Goal: Information Seeking & Learning: Learn about a topic

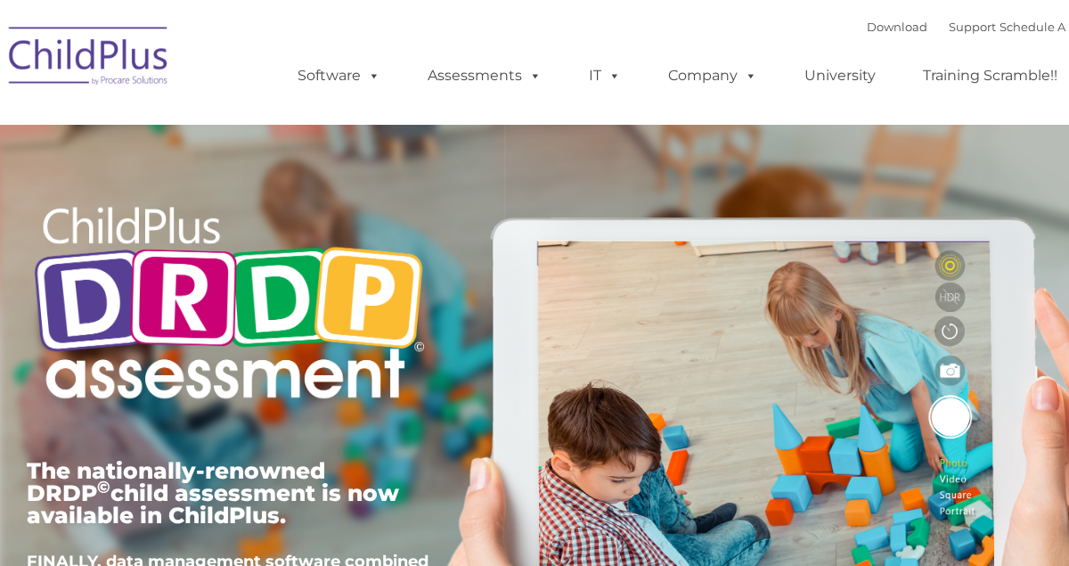
type input ""
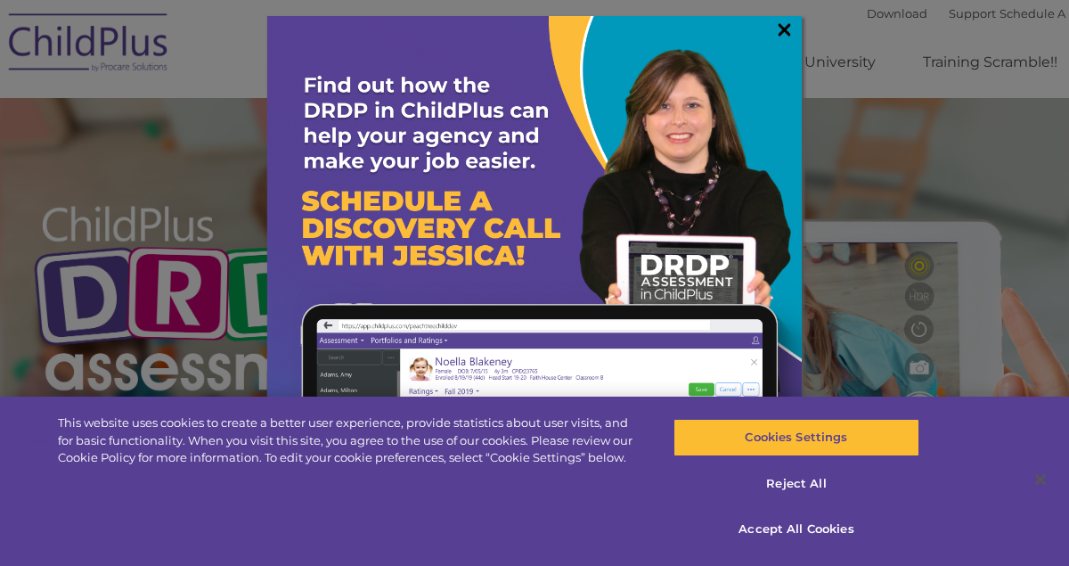
click at [790, 26] on link "×" at bounding box center [784, 29] width 20 height 18
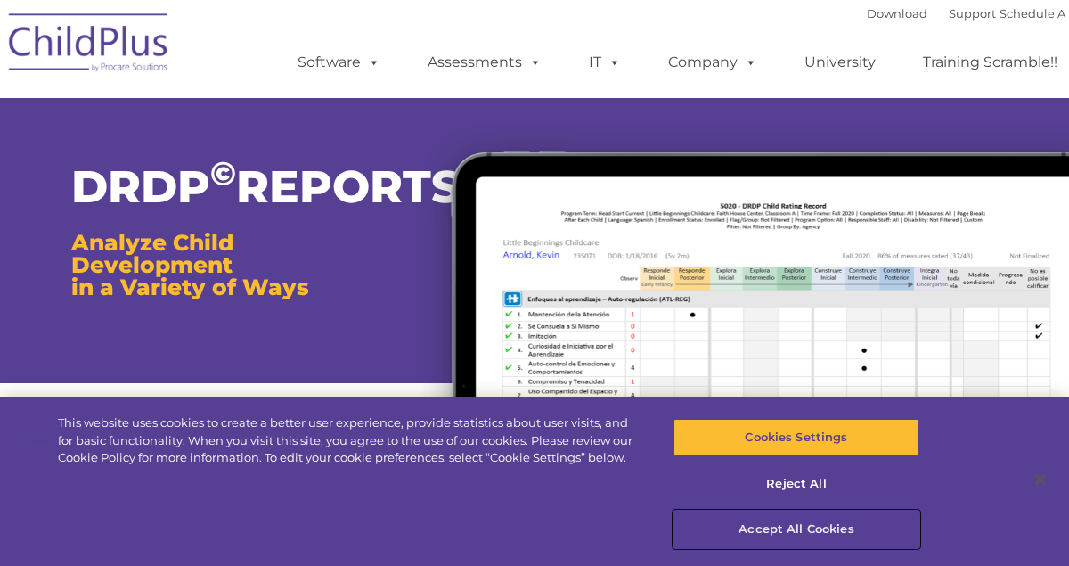
click at [782, 528] on button "Accept All Cookies" at bounding box center [796, 528] width 246 height 37
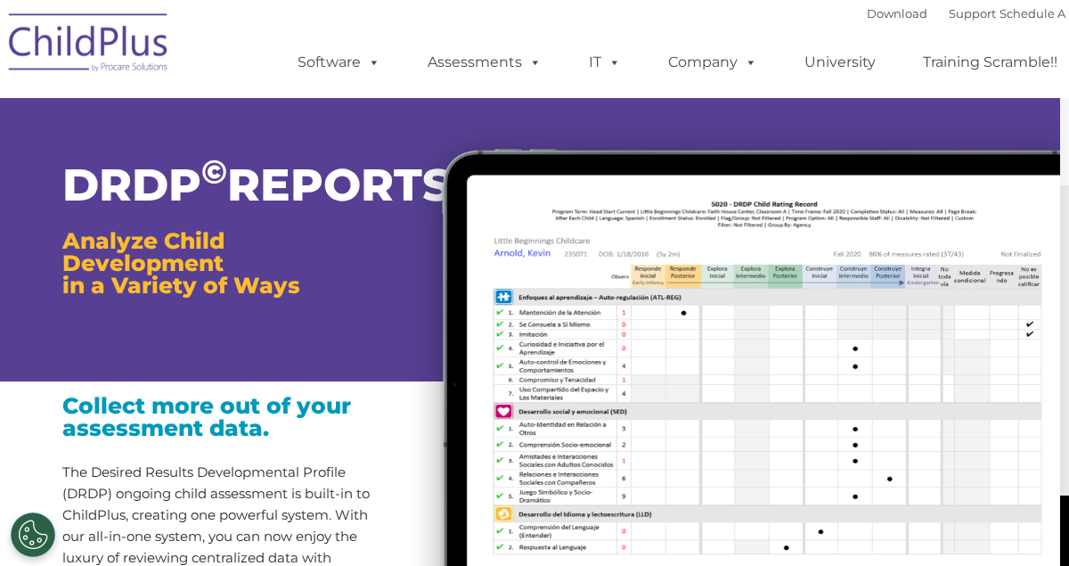
scroll to position [2, 10]
